Goal: Transaction & Acquisition: Download file/media

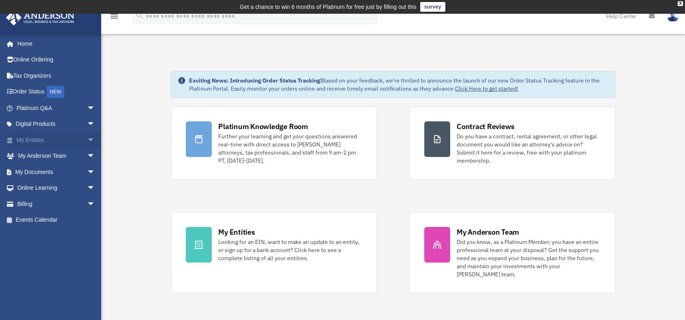
click at [35, 134] on link "My Entities arrow_drop_down" at bounding box center [57, 140] width 102 height 16
click at [33, 140] on link "My Entities arrow_drop_down" at bounding box center [57, 140] width 102 height 16
click at [87, 139] on span "arrow_drop_down" at bounding box center [95, 140] width 16 height 17
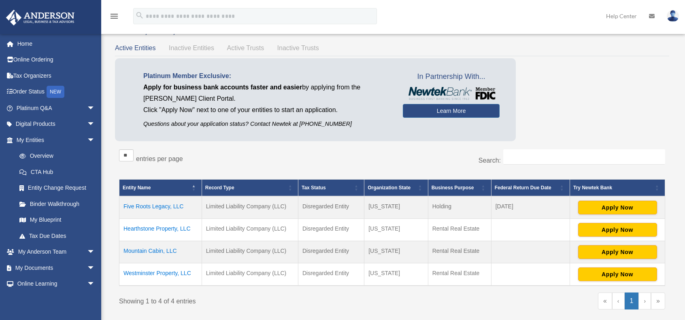
scroll to position [81, 0]
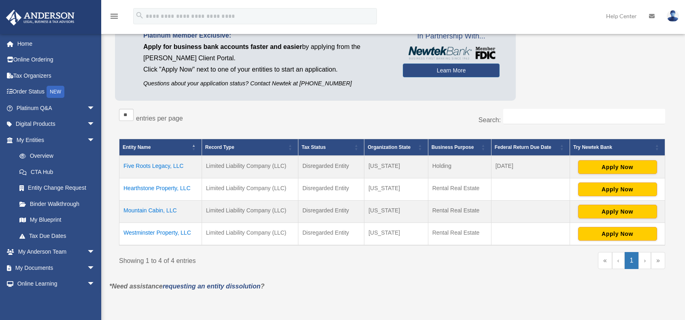
click at [163, 188] on td "Hearthstone Property, LLC" at bounding box center [160, 189] width 83 height 22
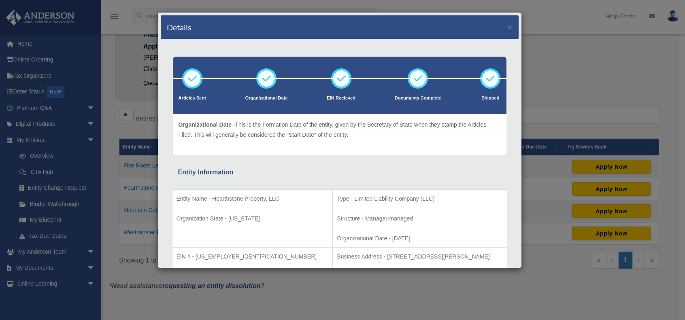
click at [199, 199] on p "Entity Name - Hearthstone Property, LLC" at bounding box center [252, 199] width 152 height 10
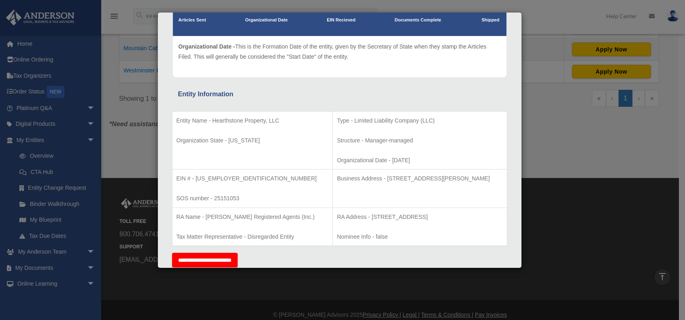
scroll to position [71, 0]
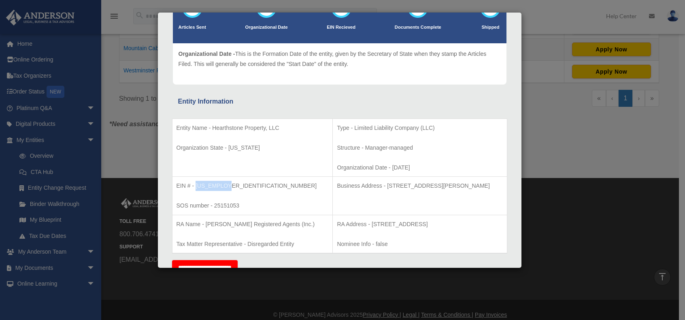
drag, startPoint x: 196, startPoint y: 186, endPoint x: 225, endPoint y: 186, distance: 28.7
click at [225, 186] on p "EIN # - 39-3433265" at bounding box center [252, 186] width 152 height 10
copy p "39-3433265"
click at [350, 198] on td "Business Address - 3225 McLeod Dr, Suite 100, Las Vegas, NV 89121" at bounding box center [420, 196] width 174 height 38
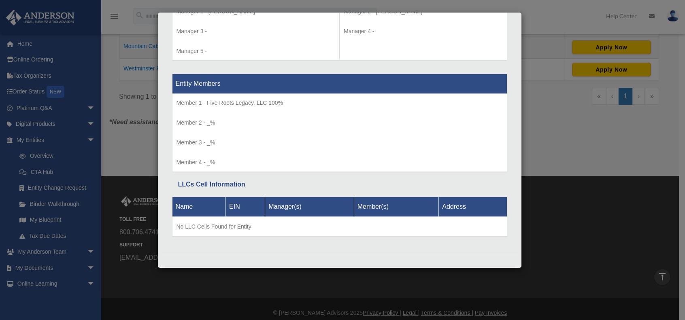
scroll to position [251, 0]
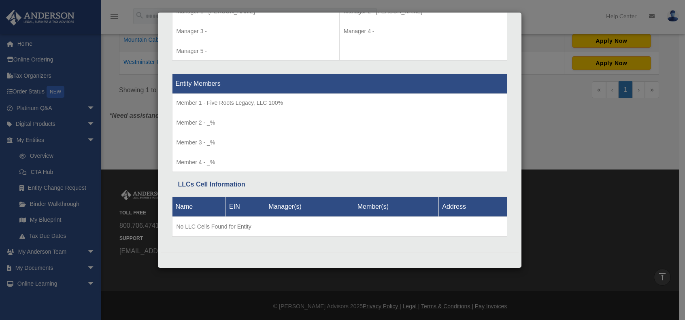
click at [554, 117] on div "Details × Articles Sent Organizational Date" at bounding box center [342, 160] width 685 height 320
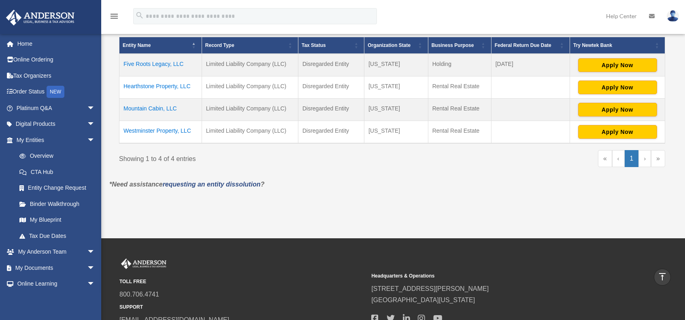
scroll to position [170, 0]
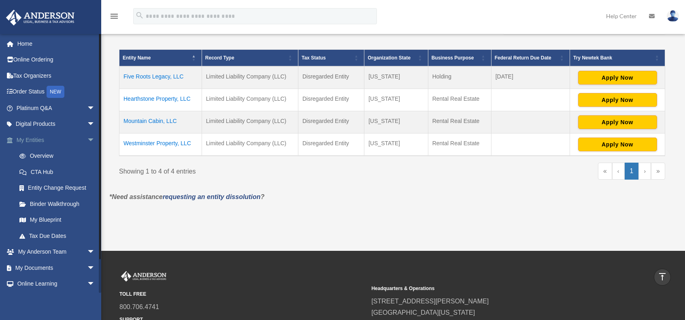
click at [49, 141] on link "My Entities arrow_drop_down" at bounding box center [57, 140] width 102 height 16
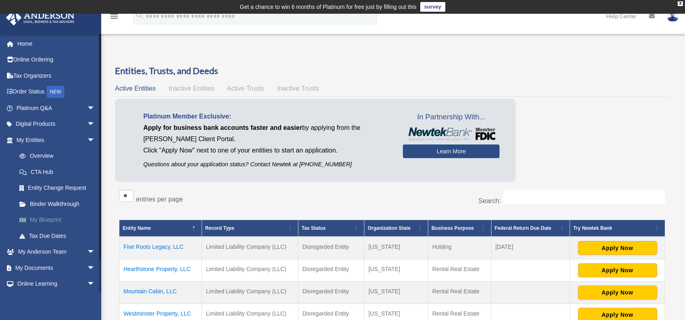
click at [37, 225] on link "My Blueprint" at bounding box center [59, 220] width 96 height 16
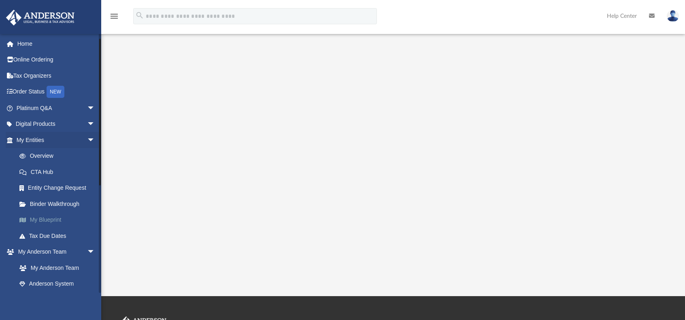
scroll to position [40, 0]
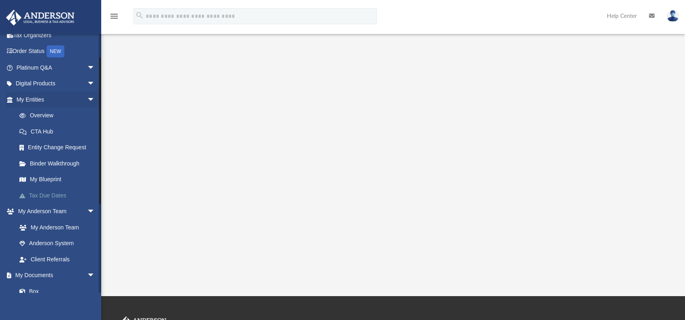
click at [44, 195] on link "Tax Due Dates" at bounding box center [59, 195] width 96 height 16
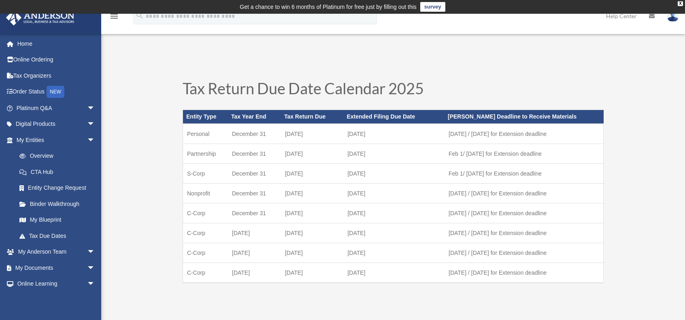
click at [305, 215] on td "April 15" at bounding box center [312, 213] width 63 height 20
drag, startPoint x: 293, startPoint y: 214, endPoint x: 324, endPoint y: 217, distance: 30.9
click at [324, 217] on td "April 15" at bounding box center [312, 213] width 63 height 20
click at [269, 223] on td "March 31" at bounding box center [254, 233] width 53 height 20
drag, startPoint x: 246, startPoint y: 154, endPoint x: 271, endPoint y: 157, distance: 25.2
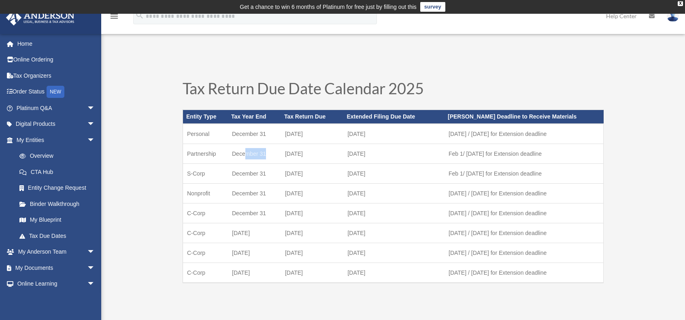
click at [269, 157] on td "December 31" at bounding box center [254, 154] width 53 height 20
click at [287, 155] on td "March 17" at bounding box center [312, 154] width 63 height 20
drag, startPoint x: 291, startPoint y: 156, endPoint x: 312, endPoint y: 158, distance: 20.3
click at [312, 158] on td "March 17" at bounding box center [312, 154] width 63 height 20
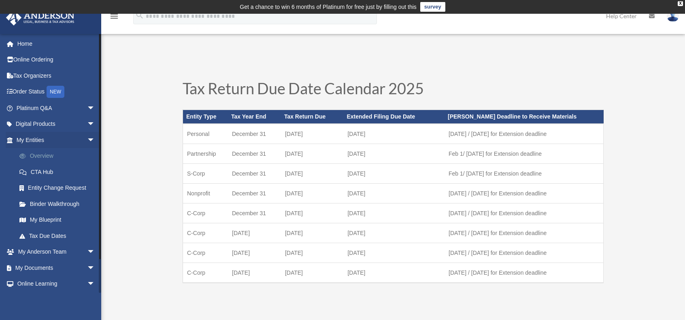
click at [47, 158] on link "Overview" at bounding box center [59, 156] width 96 height 16
click at [36, 154] on link "Overview" at bounding box center [59, 156] width 96 height 16
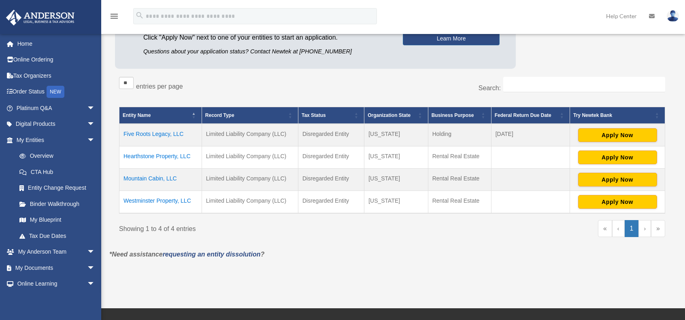
scroll to position [121, 0]
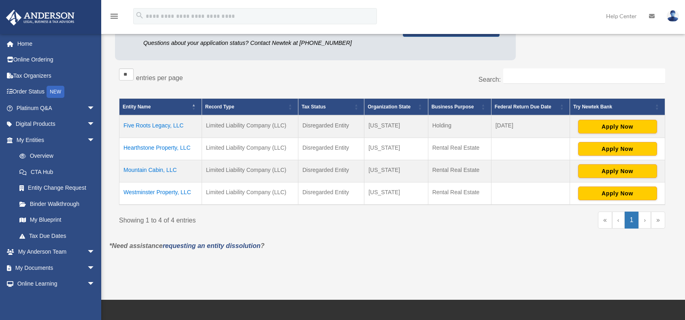
click at [506, 154] on td at bounding box center [530, 149] width 78 height 22
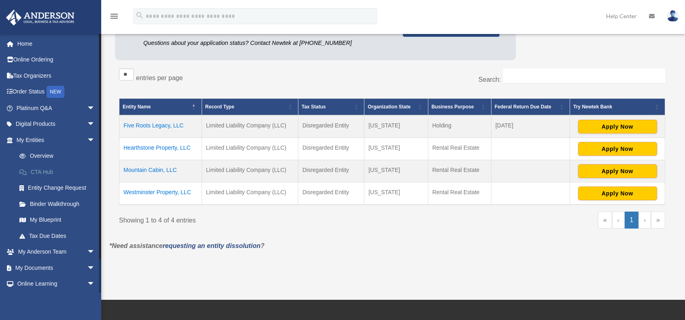
click at [46, 174] on link "CTA Hub" at bounding box center [59, 172] width 96 height 16
click at [44, 176] on link "CTA Hub" at bounding box center [59, 172] width 96 height 16
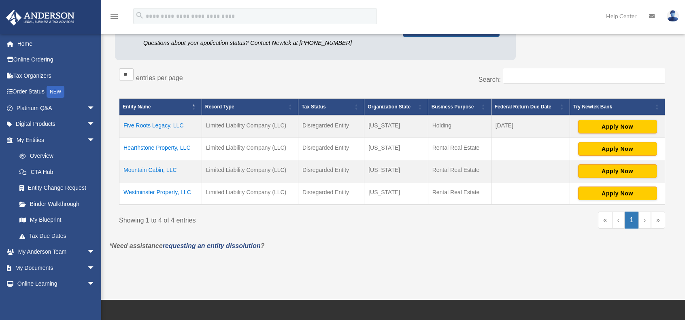
scroll to position [162, 0]
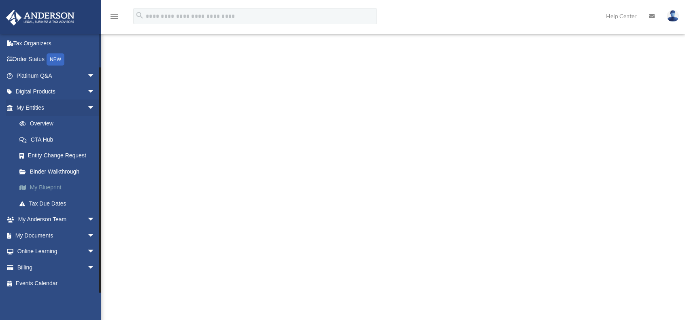
scroll to position [202, 0]
click at [48, 203] on link "Tax Due Dates" at bounding box center [59, 203] width 96 height 16
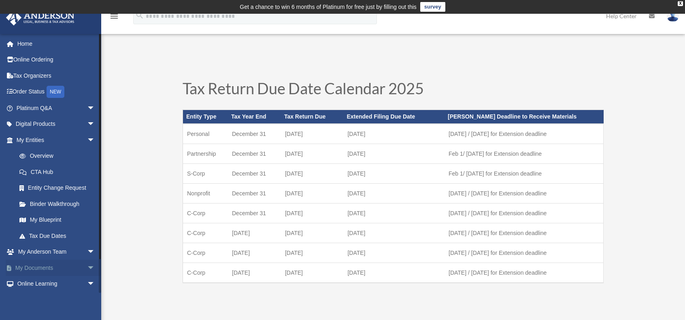
click at [34, 268] on link "My Documents arrow_drop_down" at bounding box center [57, 268] width 102 height 16
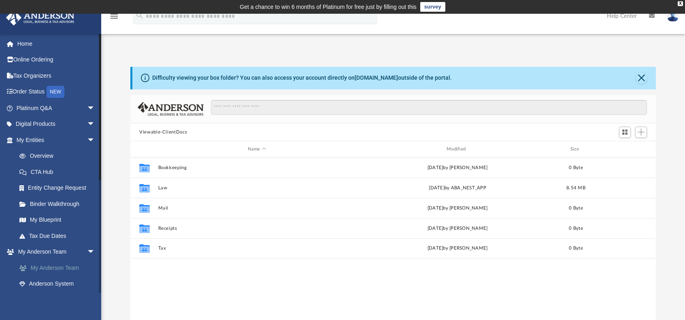
scroll to position [178, 519]
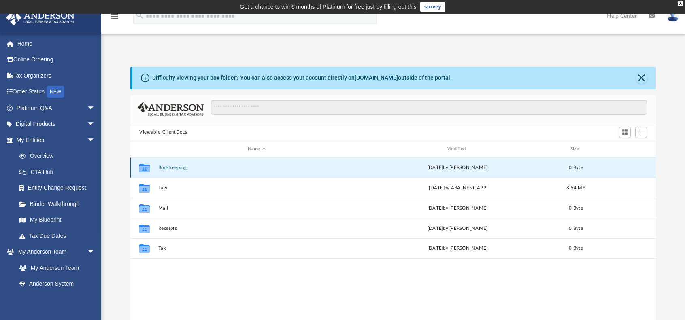
click at [176, 167] on button "Bookkeeping" at bounding box center [256, 167] width 197 height 5
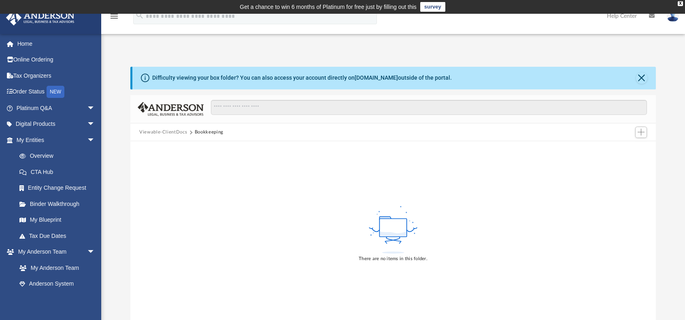
scroll to position [0, 0]
click at [150, 134] on button "Viewable-ClientDocs" at bounding box center [163, 132] width 48 height 7
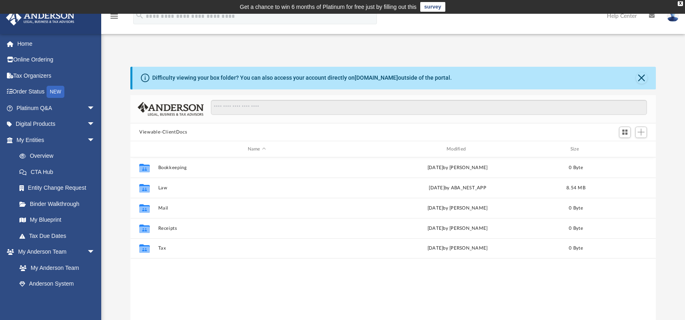
scroll to position [178, 519]
click at [60, 266] on link "My Anderson Team" at bounding box center [59, 268] width 96 height 16
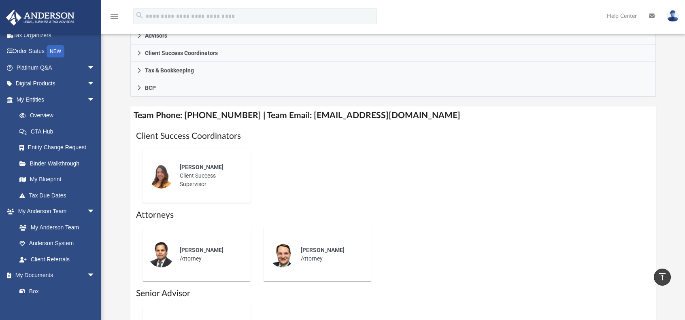
scroll to position [243, 0]
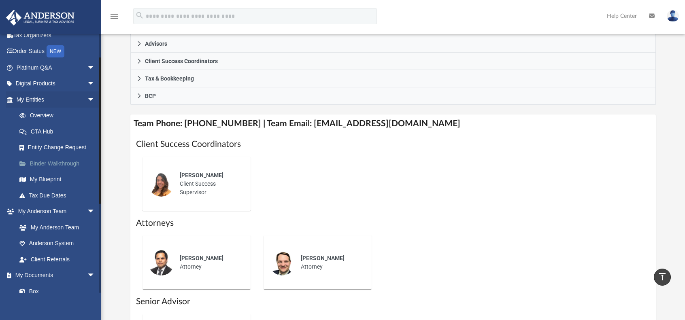
click at [55, 161] on link "Binder Walkthrough" at bounding box center [59, 163] width 96 height 16
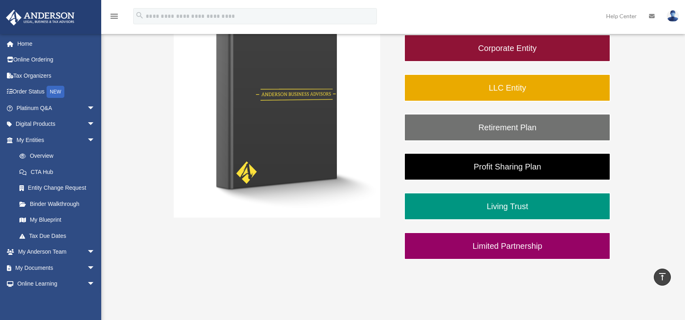
scroll to position [135, 0]
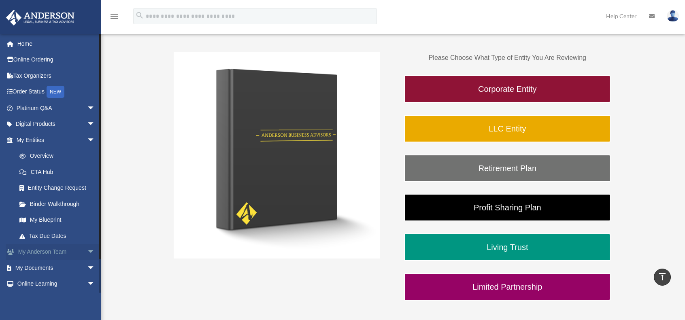
click at [53, 251] on link "My Anderson Team arrow_drop_down" at bounding box center [57, 252] width 102 height 16
click at [58, 267] on link "My Documents arrow_drop_down" at bounding box center [57, 268] width 102 height 16
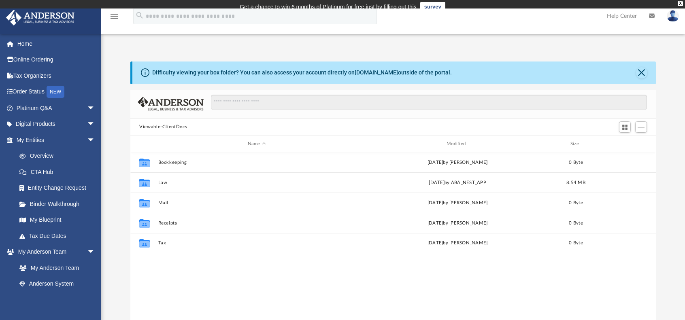
scroll to position [178, 519]
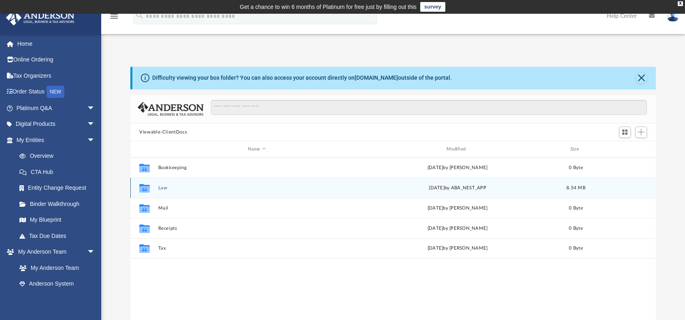
click at [449, 192] on div "Collaborated Folder Law [DATE] by ABA_NEST_APP 8.54 MB" at bounding box center [392, 188] width 525 height 20
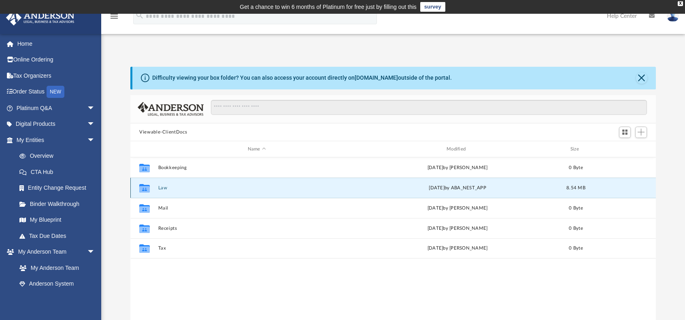
click at [162, 187] on button "Law" at bounding box center [256, 187] width 197 height 5
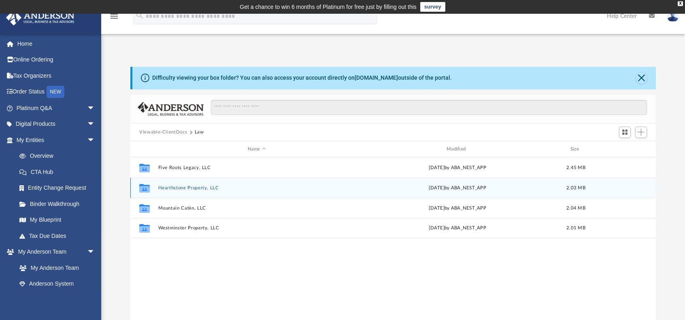
click at [190, 186] on button "Hearthstone Property, LLC" at bounding box center [256, 187] width 197 height 5
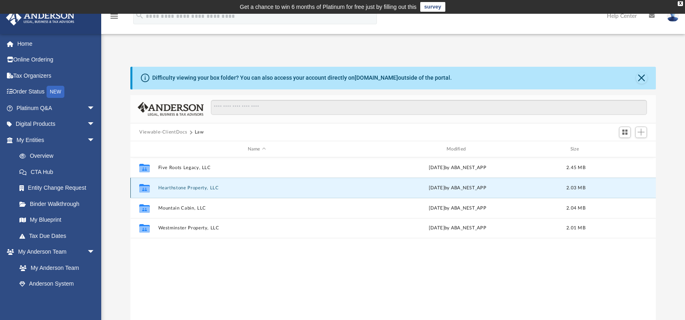
click at [190, 186] on button "Hearthstone Property, LLC" at bounding box center [256, 187] width 197 height 5
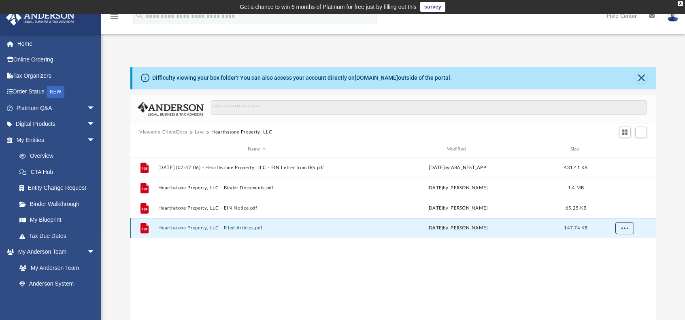
click at [625, 227] on span "More options" at bounding box center [624, 228] width 6 height 4
click at [612, 257] on li "Download" at bounding box center [616, 257] width 23 height 8
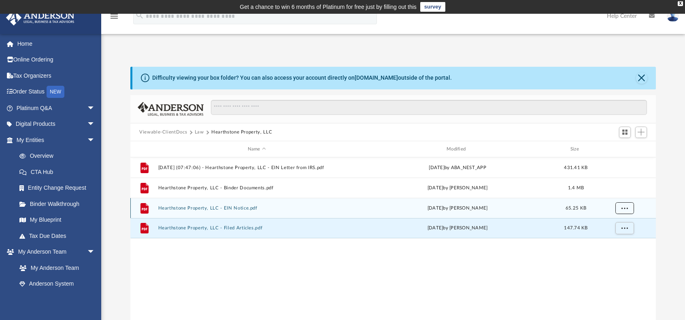
click at [621, 211] on button "More options" at bounding box center [624, 208] width 19 height 12
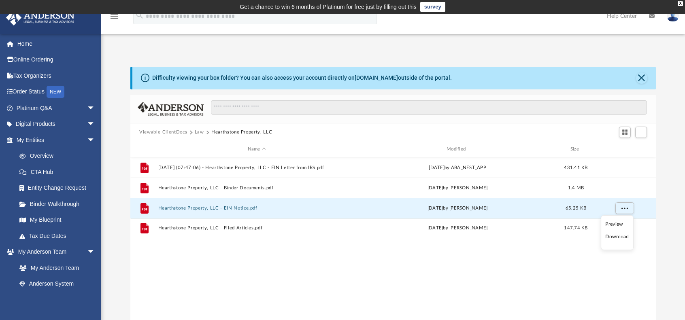
click at [614, 236] on li "Download" at bounding box center [616, 237] width 23 height 8
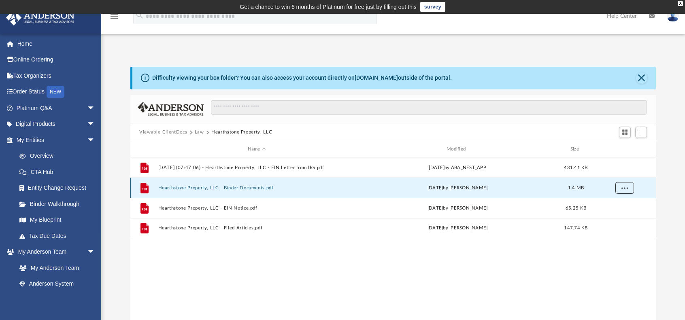
click at [624, 186] on span "More options" at bounding box center [624, 188] width 6 height 4
click at [619, 215] on li "Download" at bounding box center [616, 216] width 23 height 8
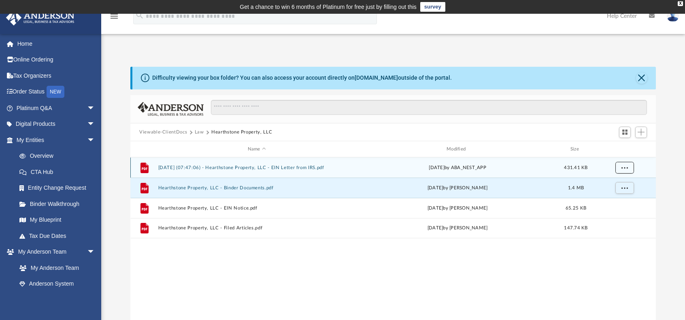
click at [623, 168] on span "More options" at bounding box center [624, 167] width 6 height 4
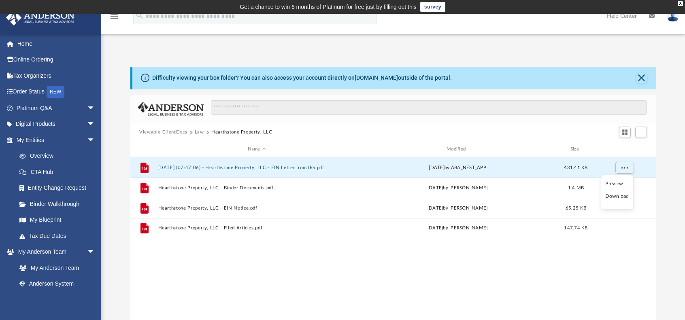
click at [614, 195] on li "Download" at bounding box center [616, 196] width 23 height 8
